Goal: Book appointment/travel/reservation

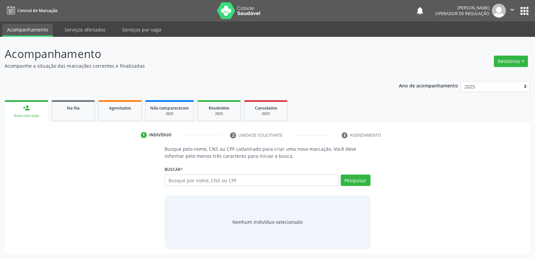
drag, startPoint x: 210, startPoint y: 182, endPoint x: 239, endPoint y: 145, distance: 47.0
click at [220, 164] on div "Buscar * Busque por nome, CNS ou CPF Nenhum resultado encontrado para: " " Digi…" at bounding box center [268, 177] width 206 height 26
type input "700002866178801"
click at [0, 0] on input "700002866178801" at bounding box center [0, 0] width 0 height 0
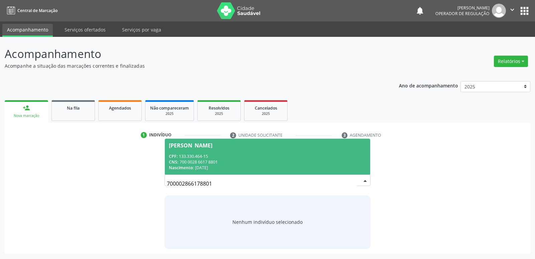
click at [286, 156] on div "CPF: 133.330.464-15" at bounding box center [267, 156] width 197 height 6
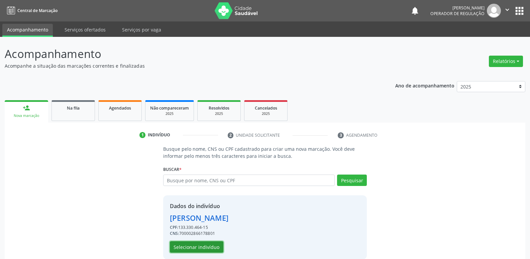
click at [188, 249] on button "Selecionar indivíduo" at bounding box center [197, 246] width 54 height 11
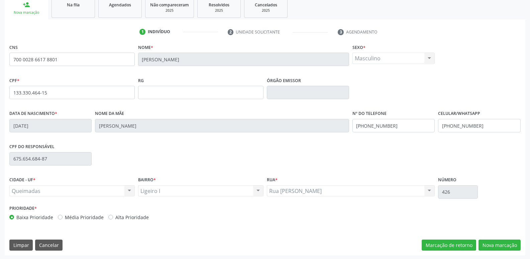
scroll to position [104, 0]
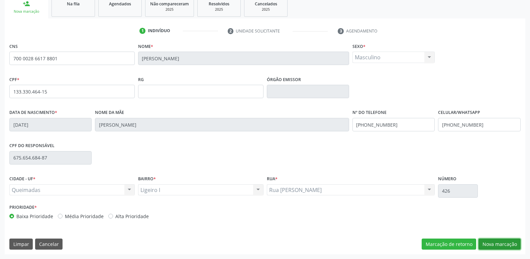
click at [499, 241] on button "Nova marcação" at bounding box center [500, 243] width 42 height 11
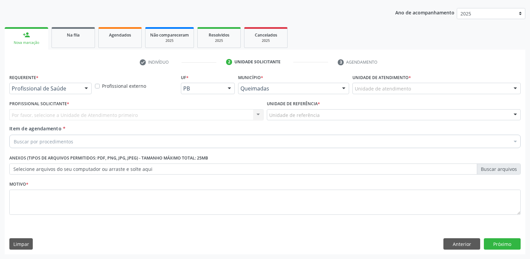
scroll to position [73, 0]
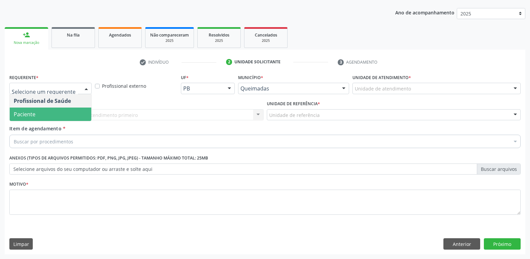
drag, startPoint x: 43, startPoint y: 111, endPoint x: 49, endPoint y: 109, distance: 6.7
click at [45, 111] on span "Paciente" at bounding box center [51, 113] width 82 height 13
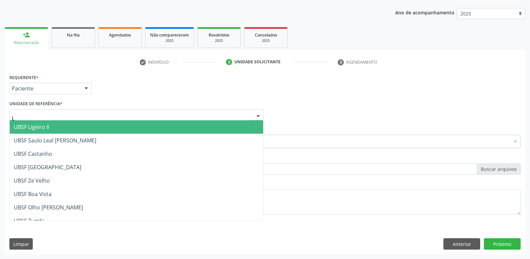
type input "LI"
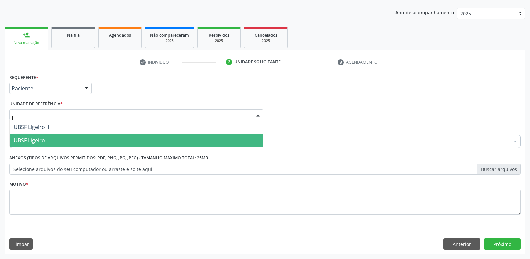
click at [27, 140] on span "UBSF Ligeiro I" at bounding box center [31, 140] width 34 height 7
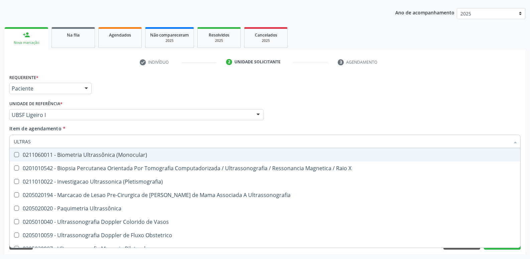
type input "ULTRASS"
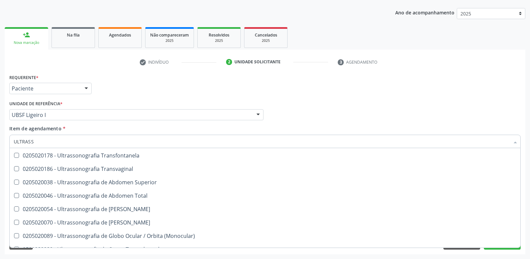
scroll to position [167, 0]
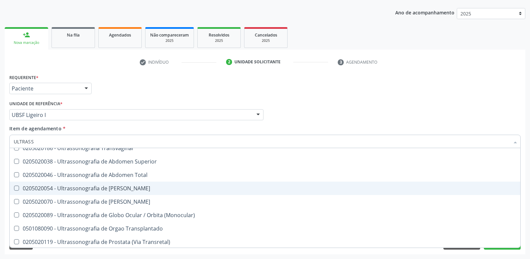
click at [96, 183] on span "0205020054 - Ultrassonografia de [PERSON_NAME]" at bounding box center [265, 187] width 511 height 13
checkbox Urinario "true"
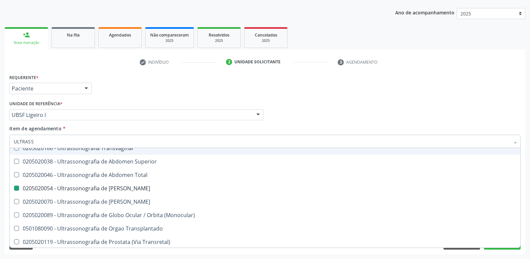
click at [137, 101] on div "Unidade de referência * UBSF Ligeiro I UBSF Ligeiro II UBSF Saulo Leal [PERSON_…" at bounding box center [136, 109] width 254 height 21
checkbox X "true"
checkbox Urinario "false"
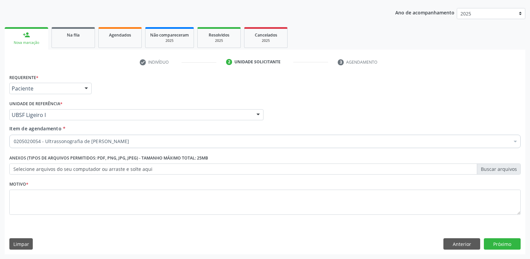
scroll to position [0, 0]
click at [82, 180] on div "Motivo *" at bounding box center [265, 196] width 512 height 35
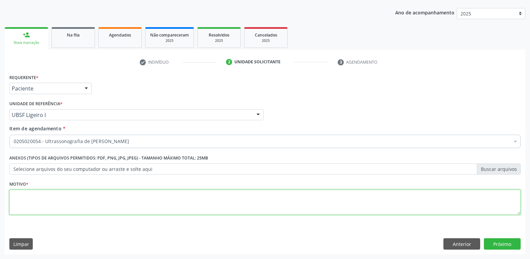
click at [81, 209] on textarea at bounding box center [265, 201] width 512 height 25
paste textarea "A"
drag, startPoint x: 93, startPoint y: 204, endPoint x: 0, endPoint y: 185, distance: 94.6
click at [0, 185] on div "Acompanhamento Acompanhe a situação das marcações correntes e finalizadas Relat…" at bounding box center [265, 111] width 530 height 295
type textarea "AVALIAÇÃO"
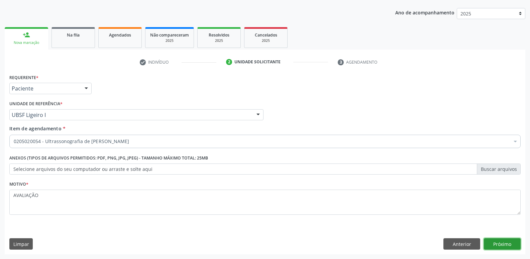
click at [504, 244] on button "Próximo" at bounding box center [502, 243] width 37 height 11
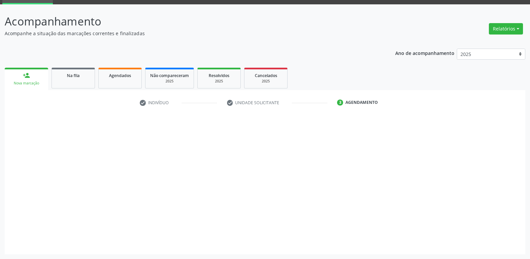
scroll to position [32, 0]
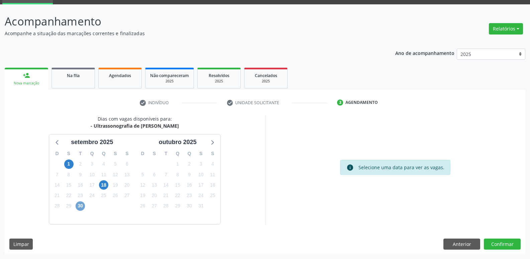
click at [77, 205] on span "30" at bounding box center [80, 205] width 9 height 9
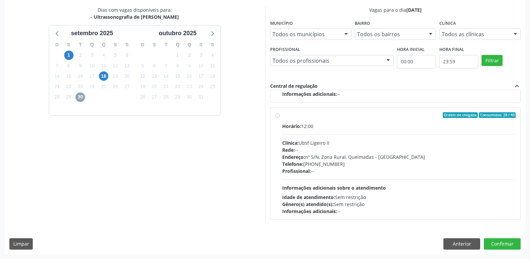
scroll to position [105, 0]
click at [423, 141] on div "Clínica: Ubsf Ligeiro II" at bounding box center [399, 142] width 234 height 7
click at [280, 118] on input "Ordem de chegada Consumidos: 28 / 40 Horário: 12:00 Clínica: Ubsf Ligeiro II Re…" at bounding box center [277, 115] width 5 height 6
radio input "true"
click at [501, 241] on button "Confirmar" at bounding box center [502, 243] width 37 height 11
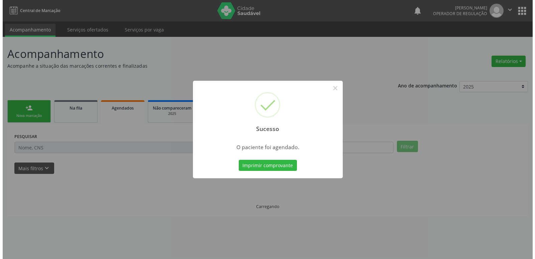
scroll to position [0, 0]
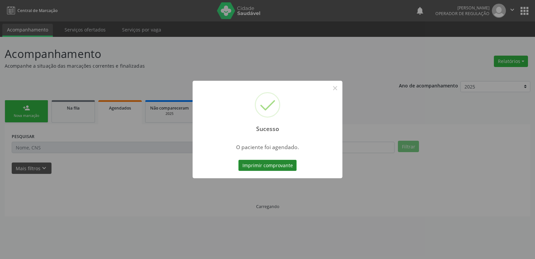
click at [284, 162] on button "Imprimir comprovante" at bounding box center [268, 165] width 58 height 11
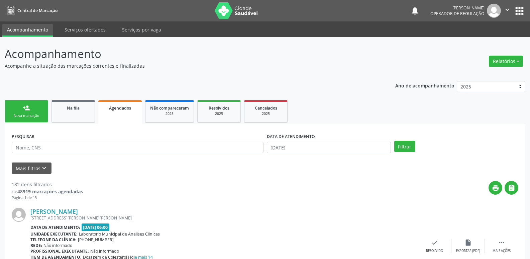
click at [38, 114] on div "Nova marcação" at bounding box center [26, 115] width 33 height 5
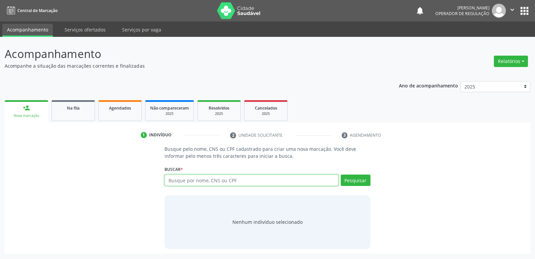
drag, startPoint x: 232, startPoint y: 183, endPoint x: 193, endPoint y: 168, distance: 41.5
click at [229, 182] on input "text" at bounding box center [252, 179] width 174 height 11
type input "898000467297667"
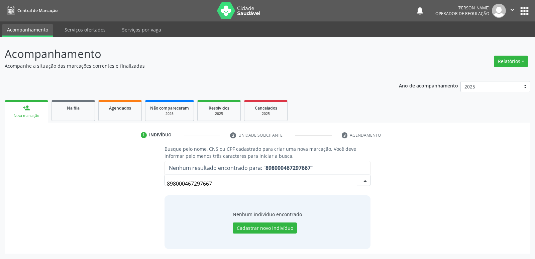
drag, startPoint x: 242, startPoint y: 184, endPoint x: 0, endPoint y: 114, distance: 251.9
click at [0, 114] on div "Acompanhamento Acompanhe a situação das marcações correntes e finalizadas Relat…" at bounding box center [267, 148] width 535 height 222
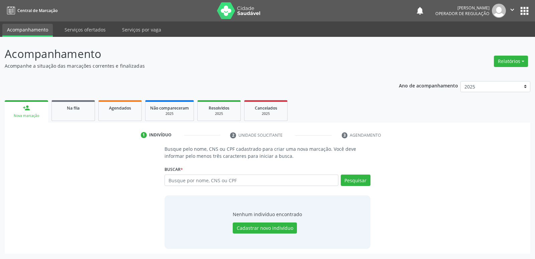
type input "K"
type input "[PERSON_NAME]"
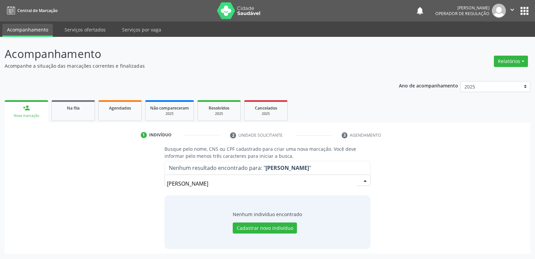
click at [246, 181] on input "[PERSON_NAME]" at bounding box center [262, 183] width 190 height 13
click at [363, 178] on div "[PERSON_NAME] resultado encontrado para: " [PERSON_NAME] " Não há nenhuma opção…" at bounding box center [268, 182] width 206 height 16
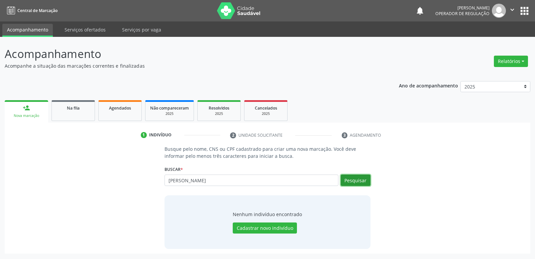
click at [355, 175] on button "Pesquisar" at bounding box center [356, 179] width 30 height 11
click at [526, 9] on button "apps" at bounding box center [525, 11] width 12 height 12
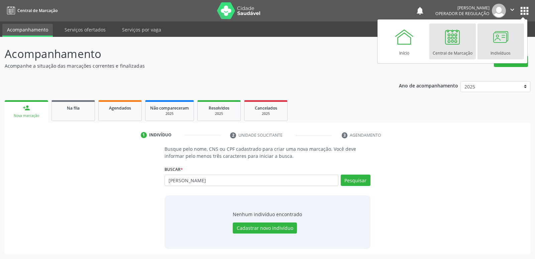
click at [494, 40] on div at bounding box center [501, 37] width 20 height 20
